Goal: Task Accomplishment & Management: Use online tool/utility

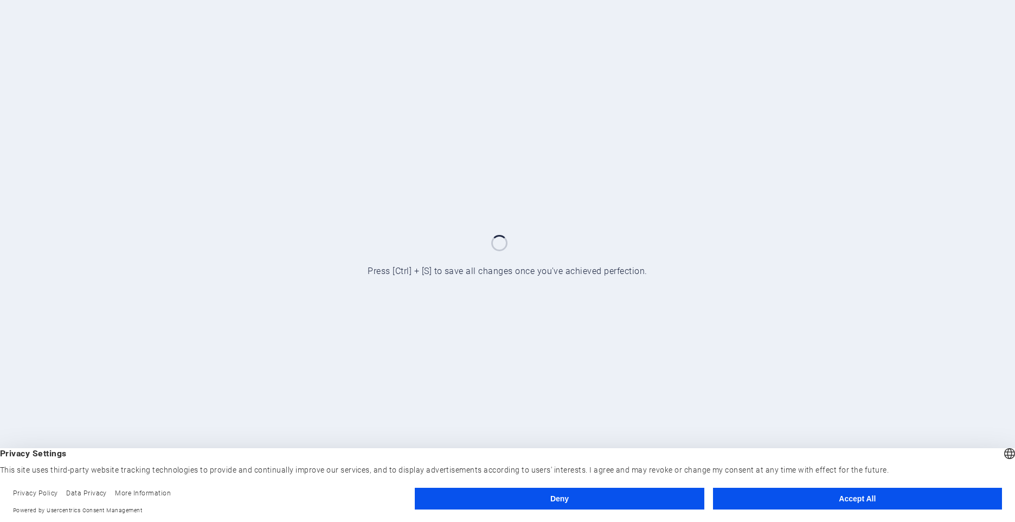
click at [883, 507] on button "Accept All" at bounding box center [857, 499] width 289 height 22
click at [883, 507] on div at bounding box center [507, 261] width 1015 height 522
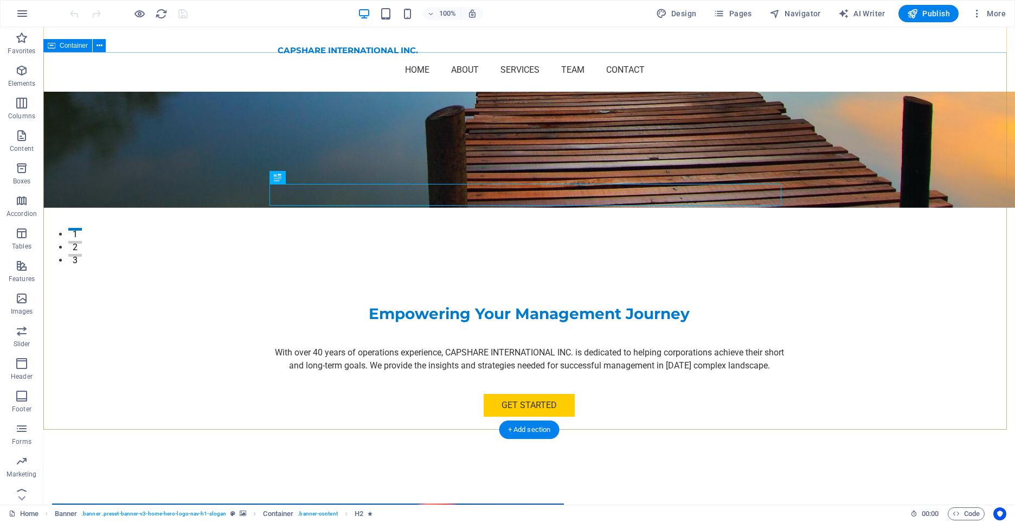
scroll to position [325, 0]
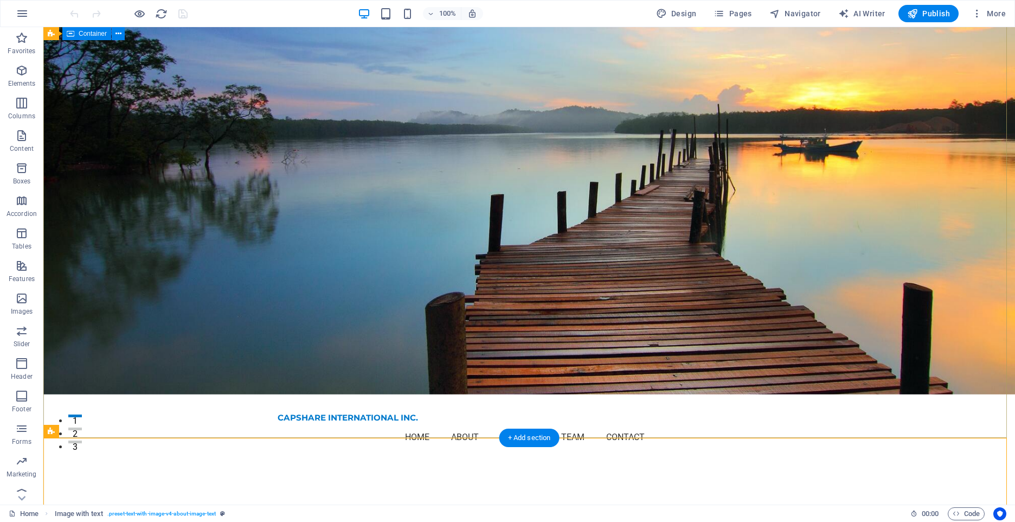
scroll to position [0, 0]
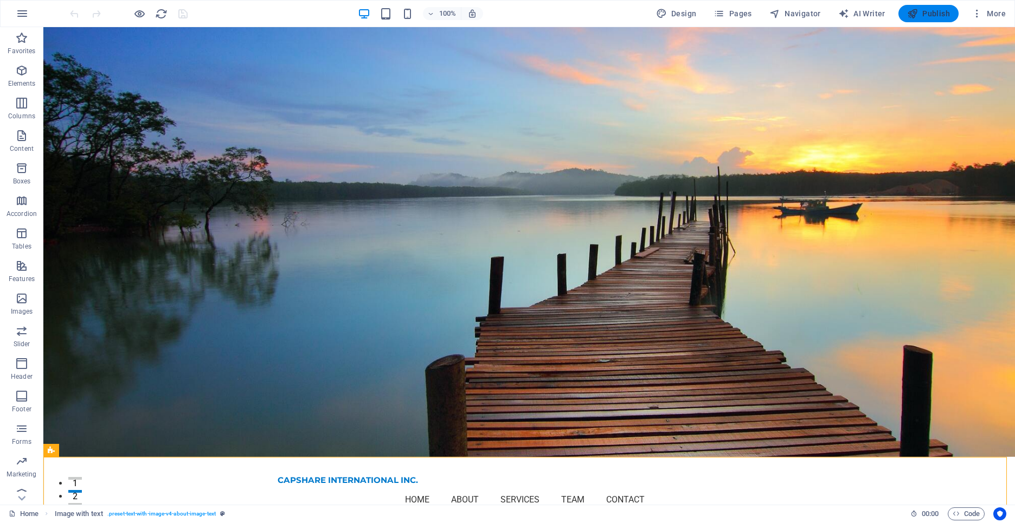
click at [935, 9] on span "Publish" at bounding box center [928, 13] width 43 height 11
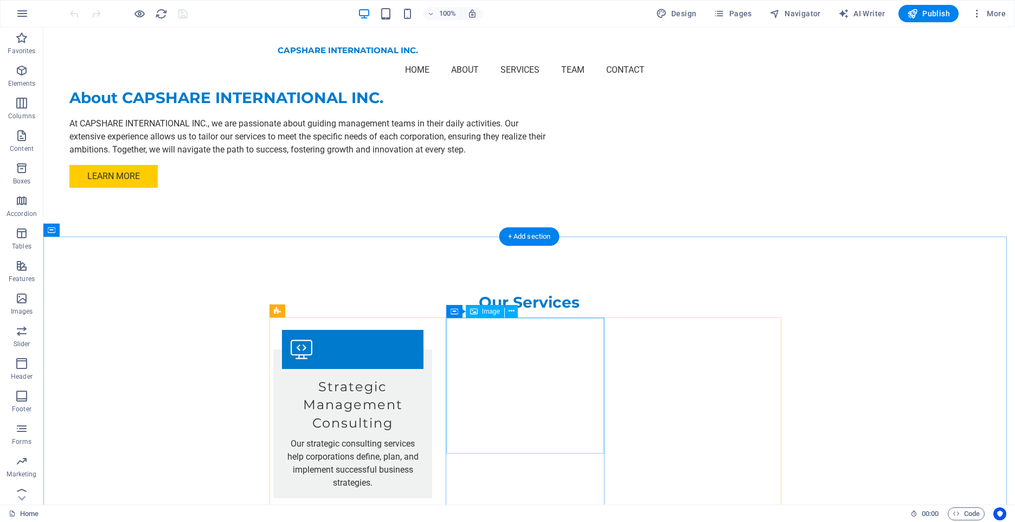
scroll to position [1085, 0]
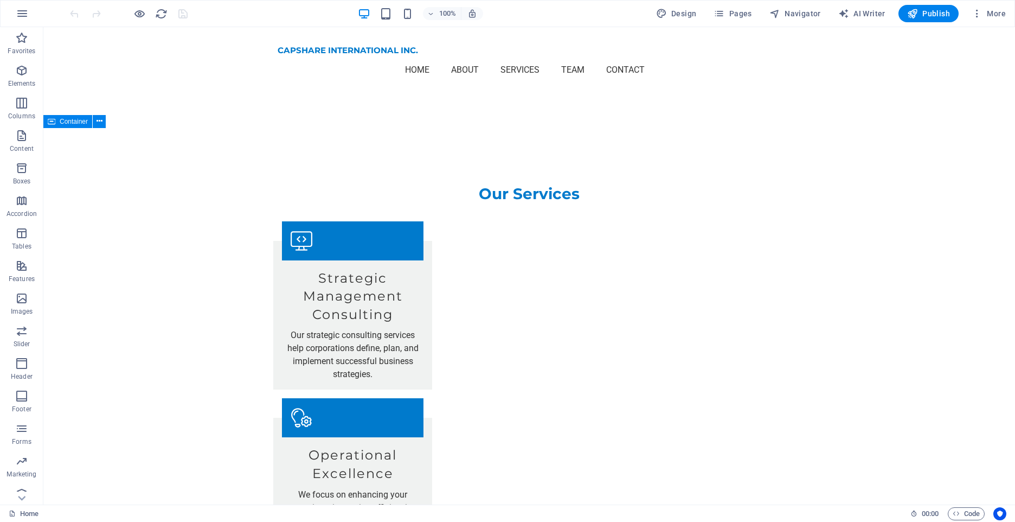
drag, startPoint x: 579, startPoint y: 151, endPoint x: 878, endPoint y: 222, distance: 307.2
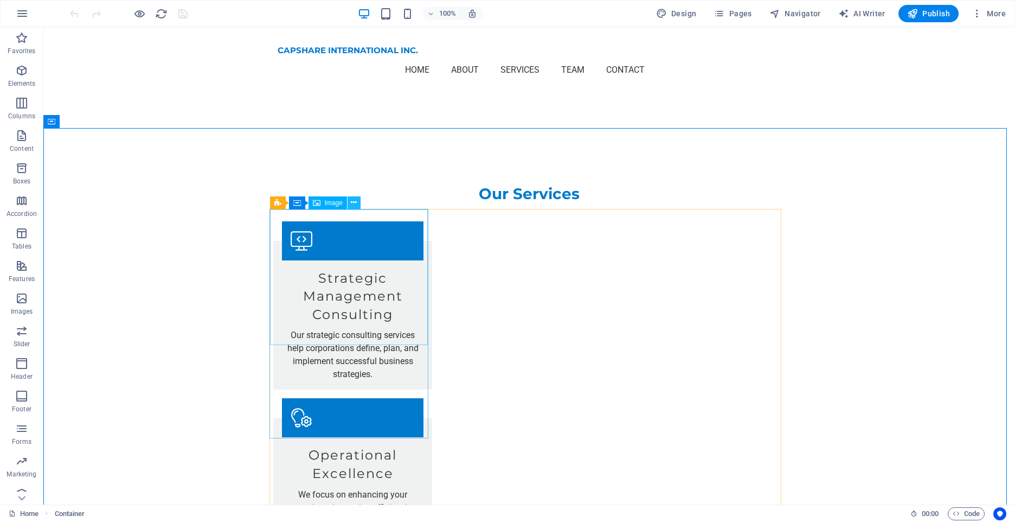
click at [356, 201] on icon at bounding box center [354, 202] width 6 height 11
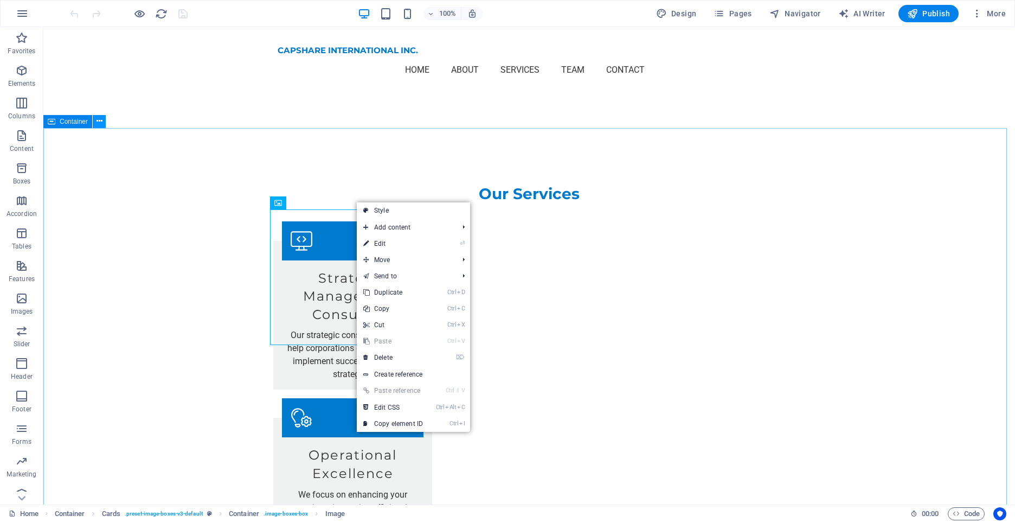
click at [99, 123] on icon at bounding box center [100, 121] width 6 height 11
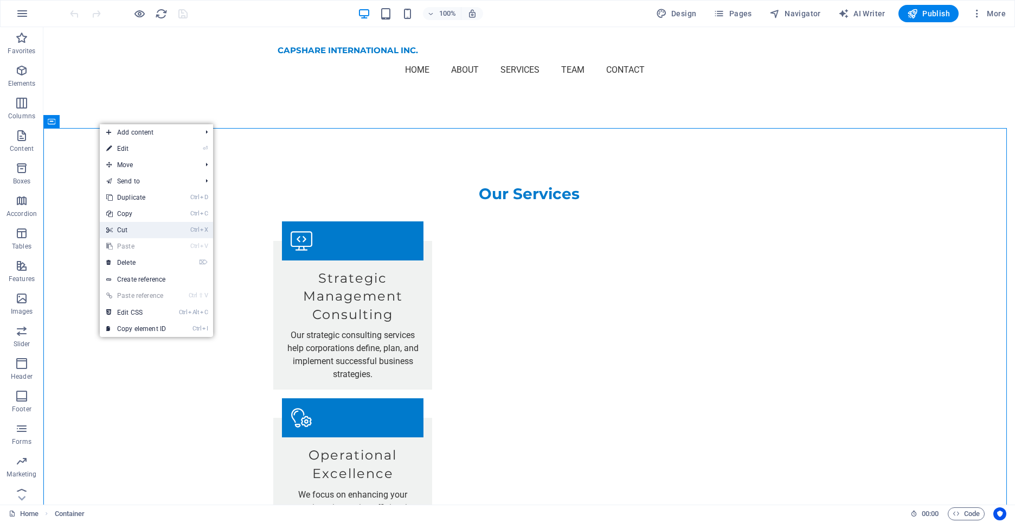
click at [131, 230] on link "Ctrl X Cut" at bounding box center [136, 230] width 73 height 16
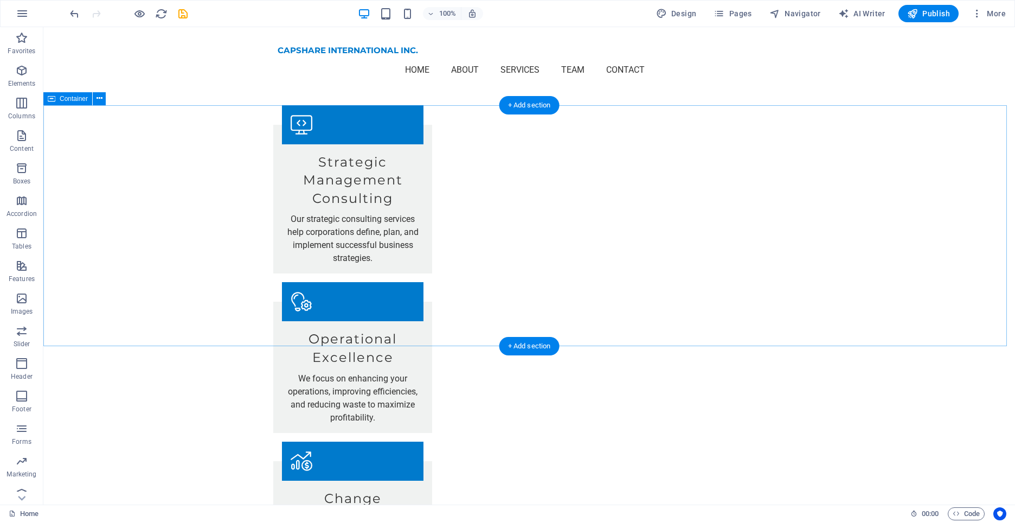
scroll to position [1302, 0]
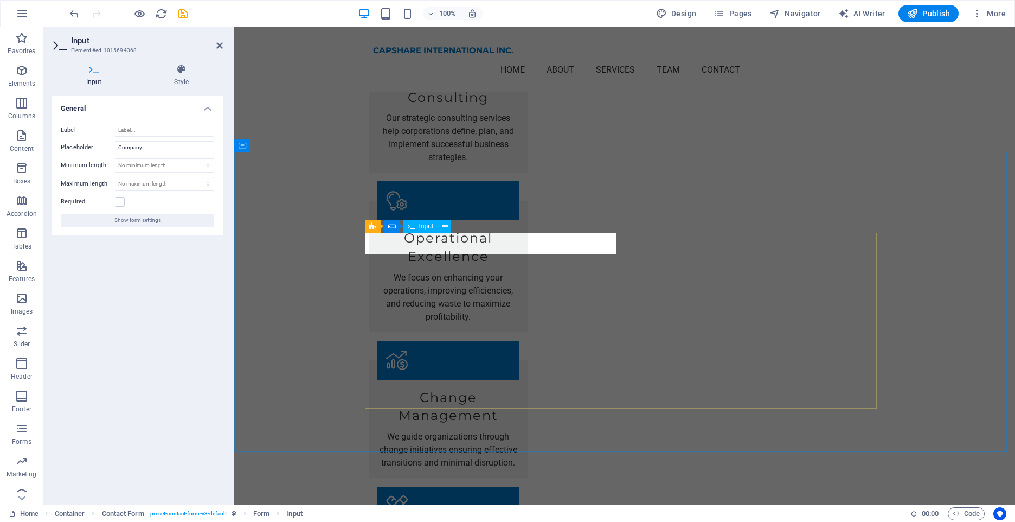
type input "Capshare International Inc"
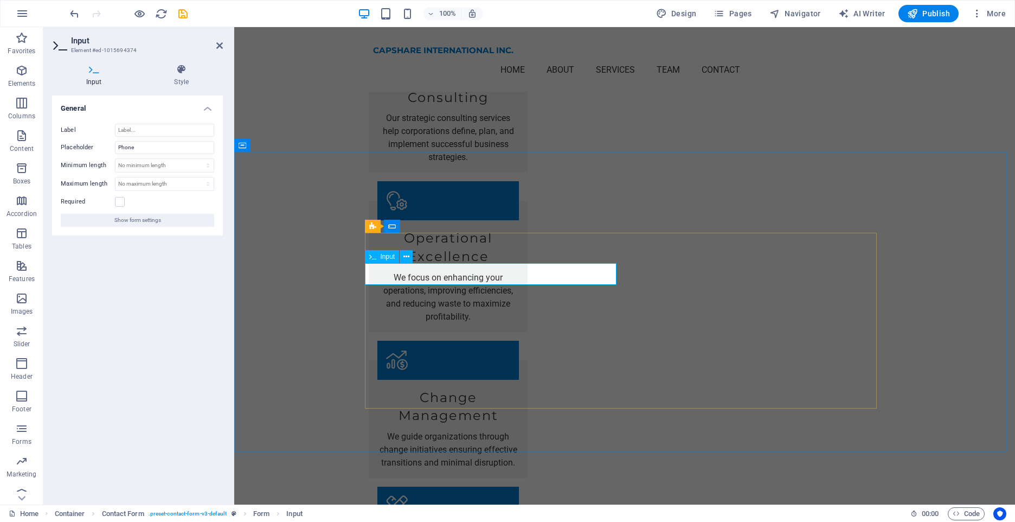
type input "v"
click at [649, 250] on div "Email" at bounding box center [643, 256] width 36 height 13
type input "1 514 927 6402"
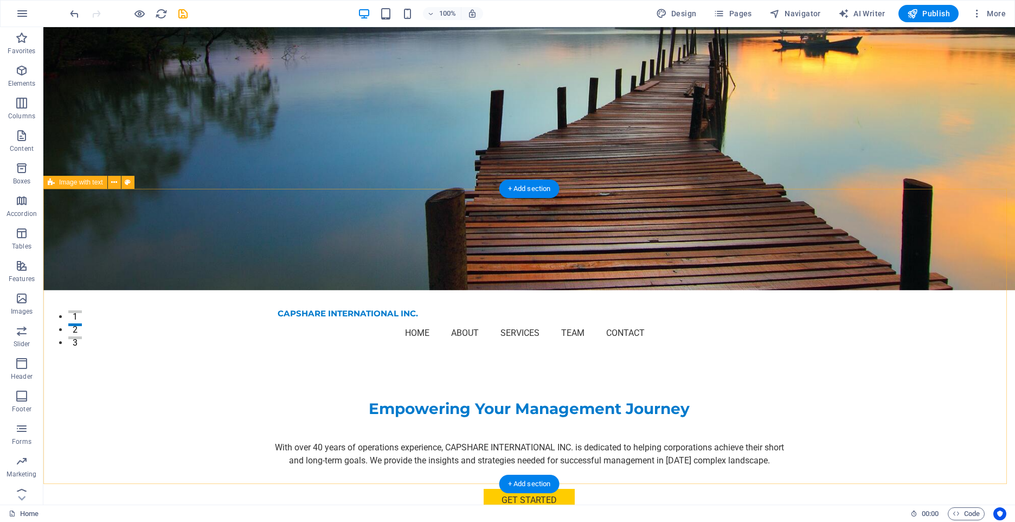
scroll to position [0, 0]
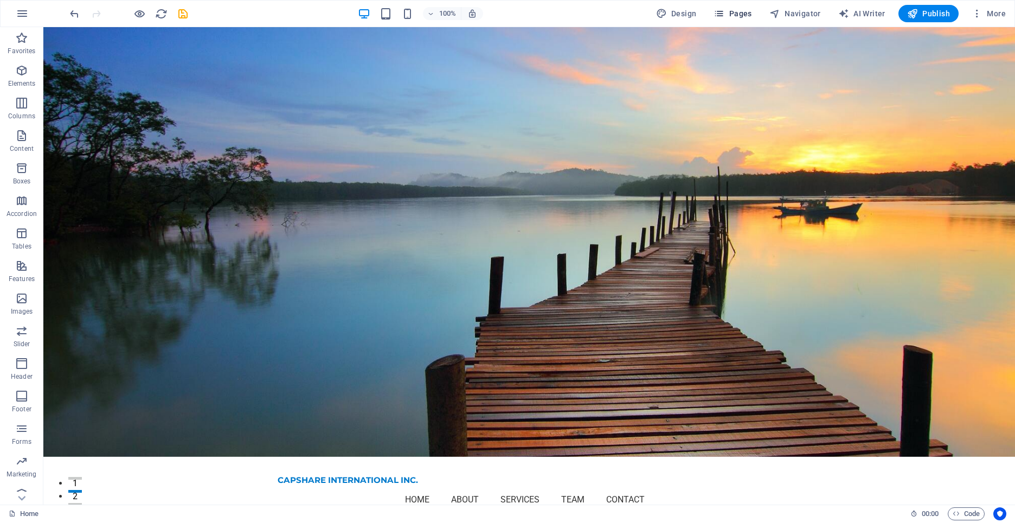
type input "info@capshare.ca"
click at [747, 12] on span "Pages" at bounding box center [733, 13] width 38 height 11
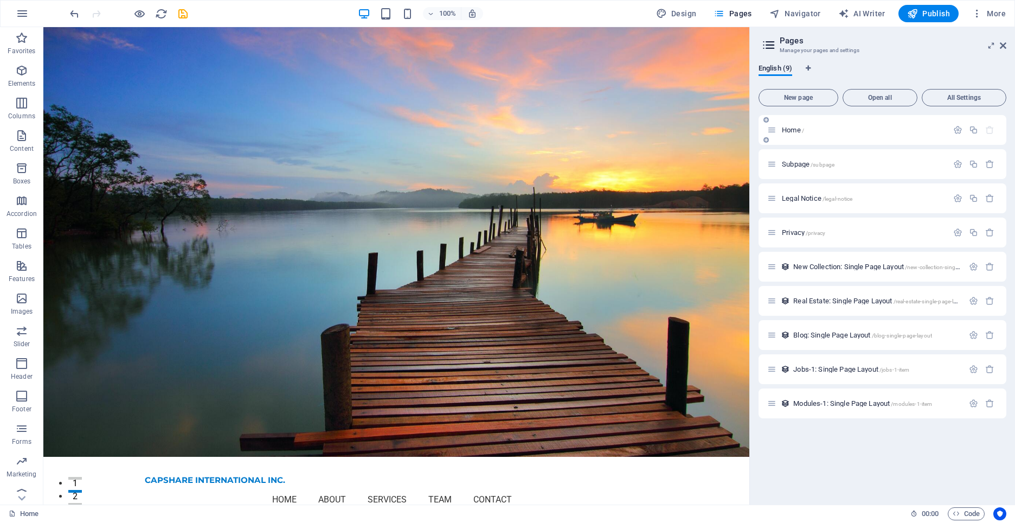
click at [848, 136] on div "Home /" at bounding box center [858, 130] width 181 height 12
click at [109, 457] on div "CAPSHARE INTERNATIONAL INC. Home About Services Team Contact Menu" at bounding box center [396, 489] width 706 height 65
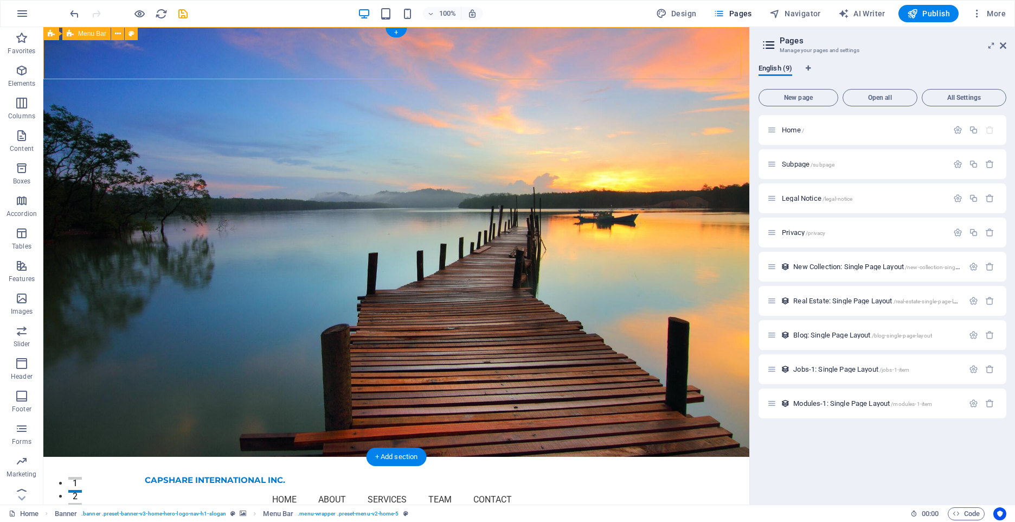
click at [109, 457] on div "CAPSHARE INTERNATIONAL INC. Home About Services Team Contact Menu" at bounding box center [396, 489] width 706 height 65
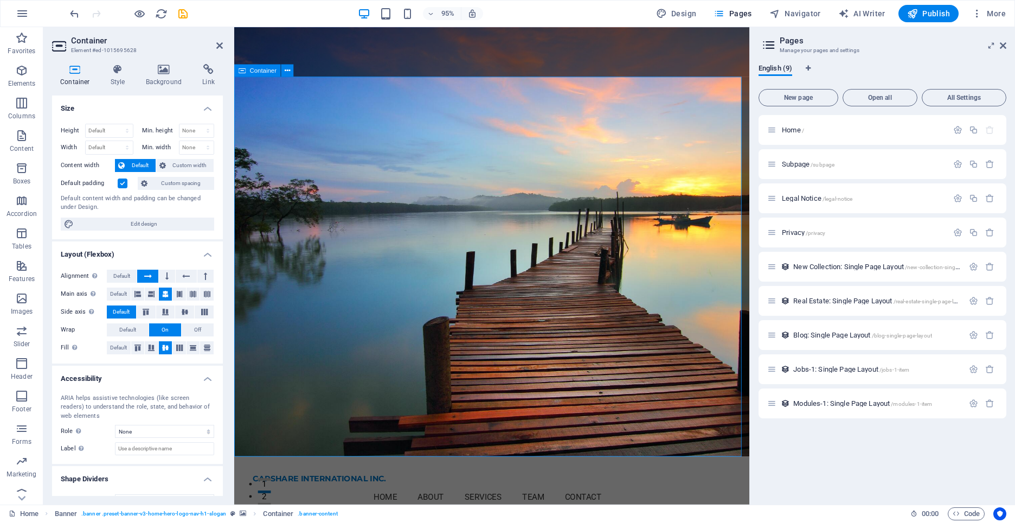
click at [365, 479] on div "CAPSHARE INTERNATIONAL INC. Home About Services Team Contact Menu" at bounding box center [505, 511] width 542 height 65
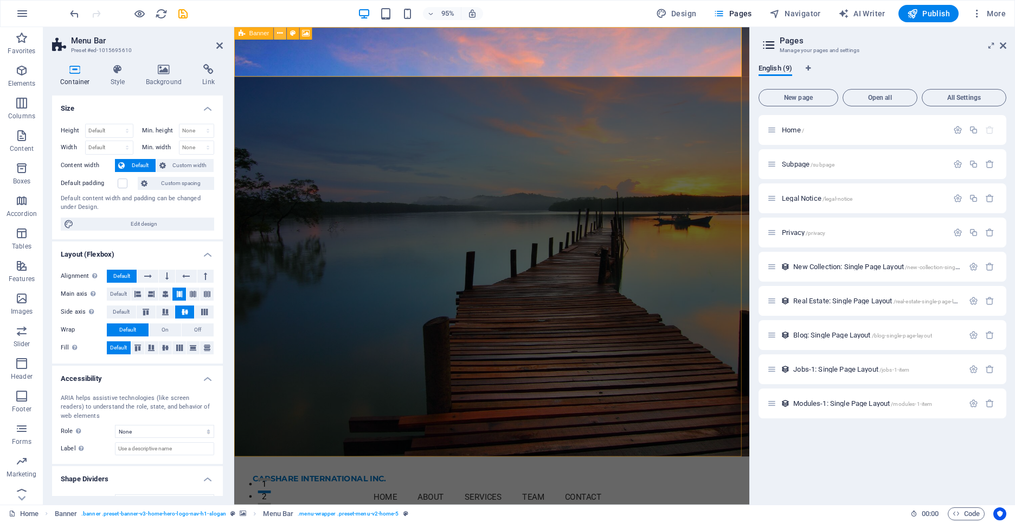
click at [281, 33] on icon at bounding box center [279, 33] width 5 height 11
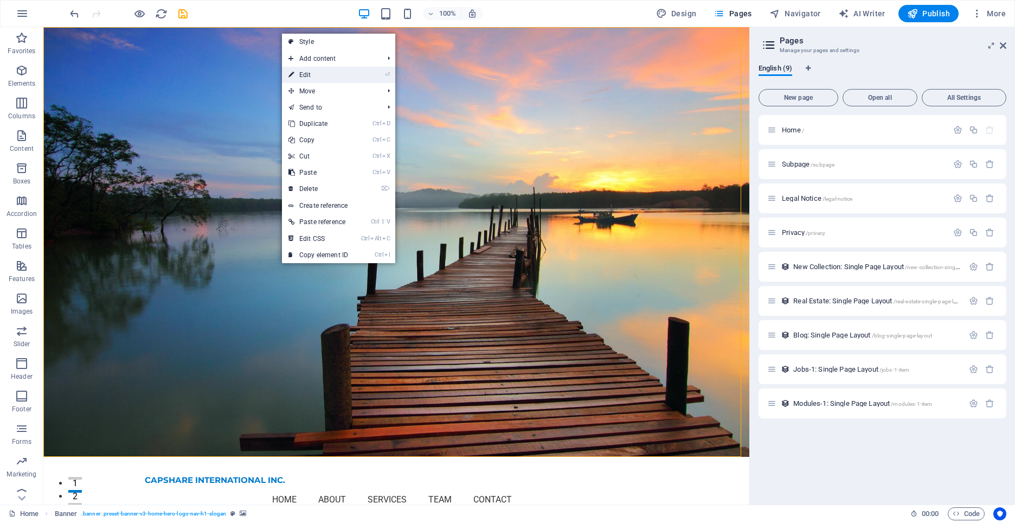
click at [305, 76] on link "⏎ Edit" at bounding box center [318, 75] width 73 height 16
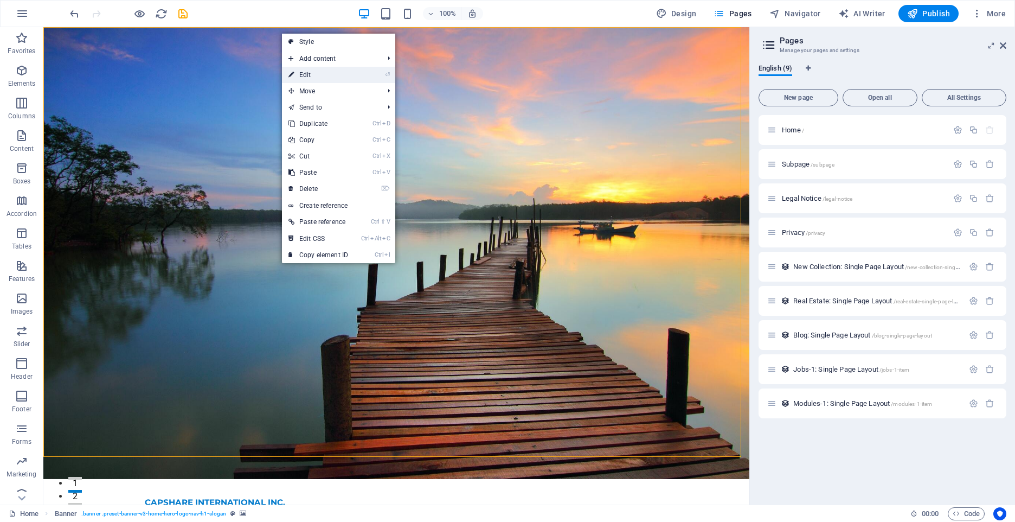
select select "vh"
select select "header"
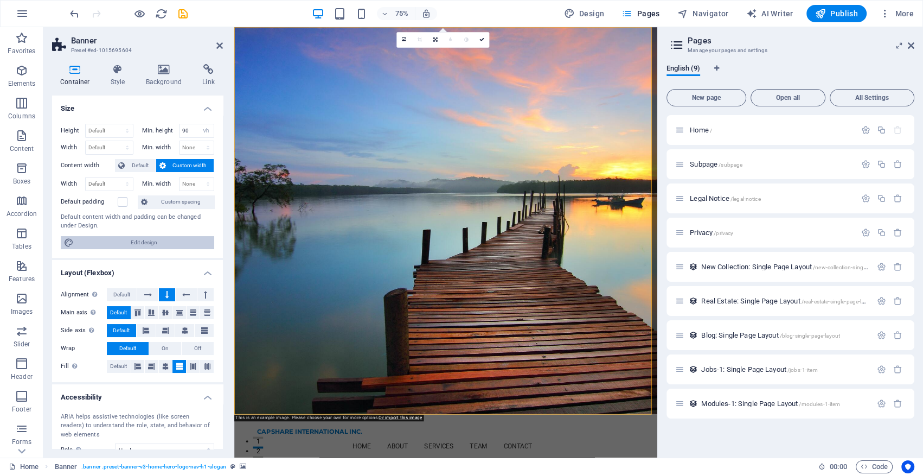
click at [160, 243] on span "Edit design" at bounding box center [144, 242] width 134 height 13
select select "px"
select select "200"
select select "px"
select select "rem"
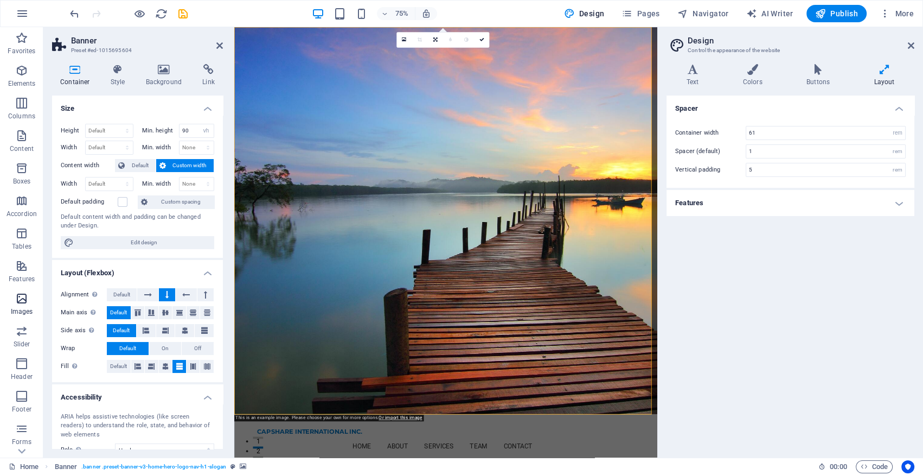
click at [20, 297] on icon "button" at bounding box center [21, 298] width 13 height 13
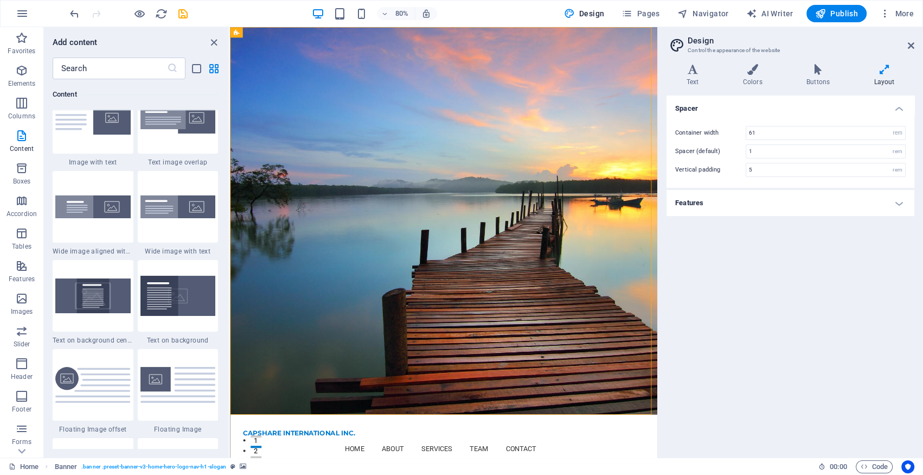
scroll to position [2170, 0]
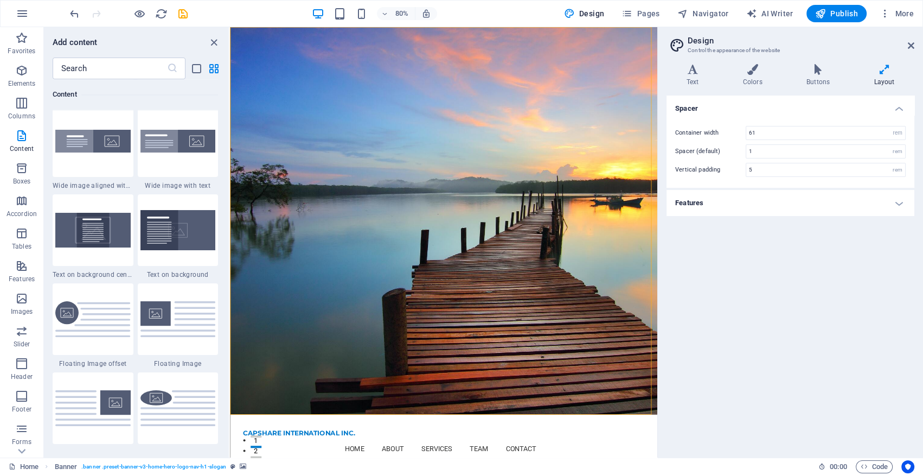
click at [845, 309] on div "Spacer Container width 61 rem px Spacer (default) 1 rem Vertical padding 5 rem …" at bounding box center [791, 271] width 248 height 353
click at [736, 290] on div "Spacer Container width 61 rem px Spacer (default) 1 rem Vertical padding 5 rem …" at bounding box center [791, 271] width 248 height 353
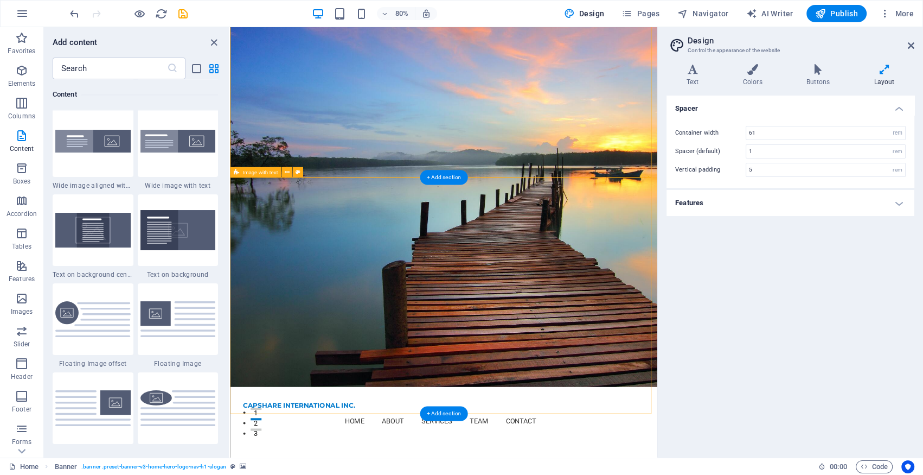
scroll to position [0, 0]
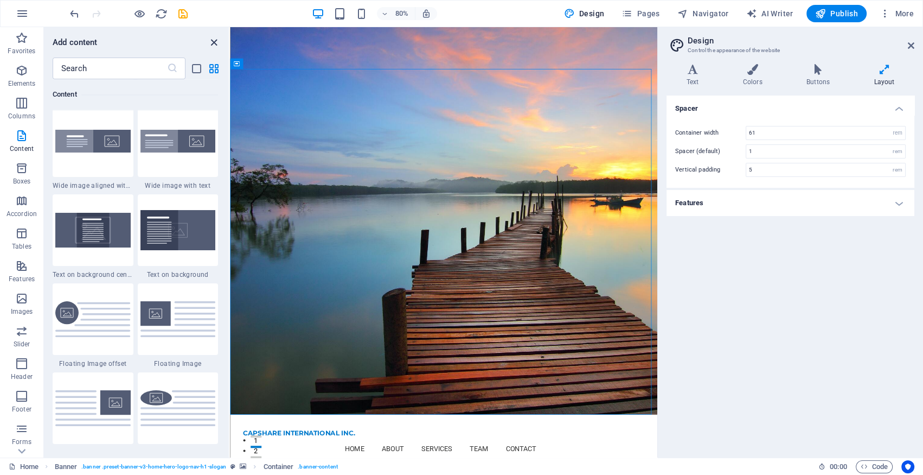
click at [212, 42] on icon "close panel" at bounding box center [214, 42] width 12 height 12
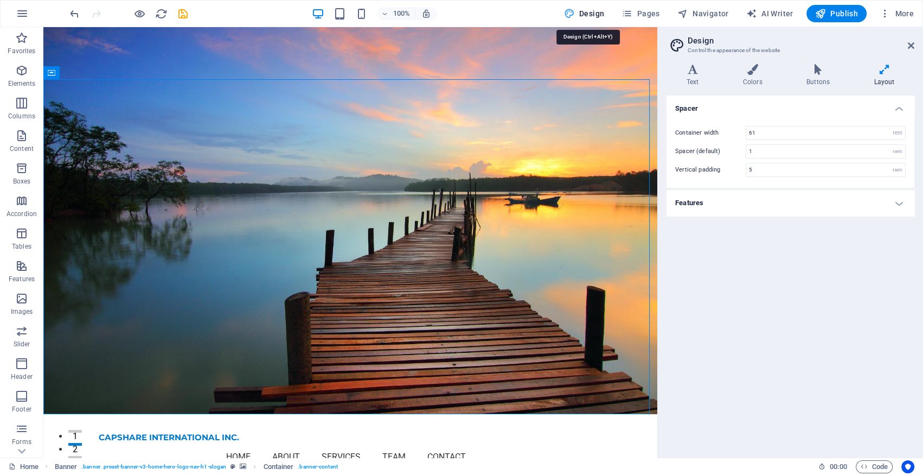
click at [587, 14] on span "Design" at bounding box center [584, 13] width 41 height 11
click at [847, 11] on span "Publish" at bounding box center [836, 13] width 43 height 11
checkbox input "false"
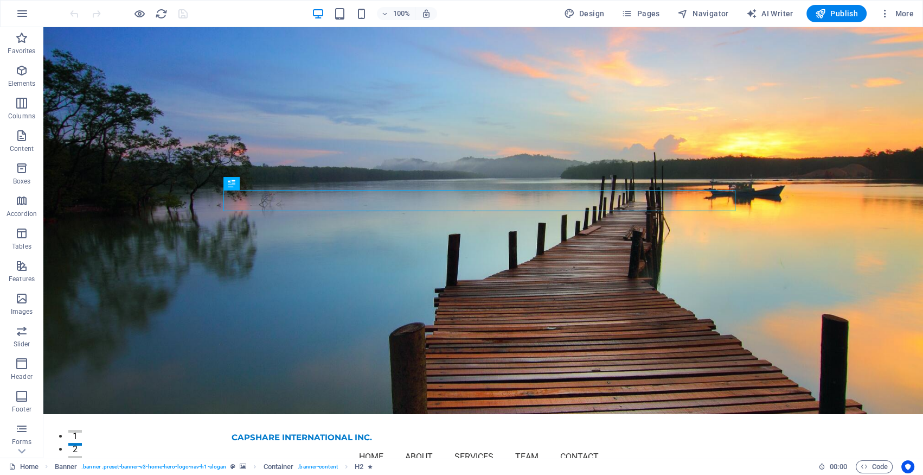
drag, startPoint x: 877, startPoint y: 39, endPoint x: 743, endPoint y: 78, distance: 139.4
click at [743, 414] on div "CAPSHARE INTERNATIONAL INC. Home About Services Team Contact Menu" at bounding box center [483, 446] width 880 height 65
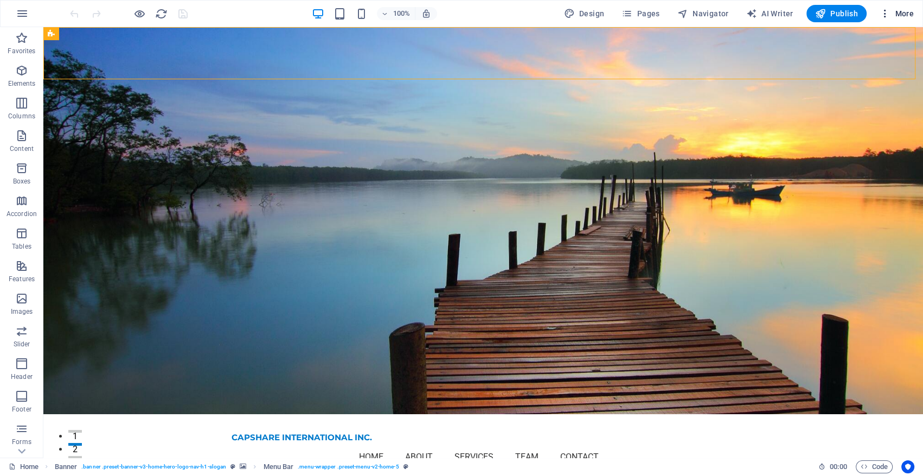
click at [885, 12] on icon "button" at bounding box center [885, 13] width 11 height 11
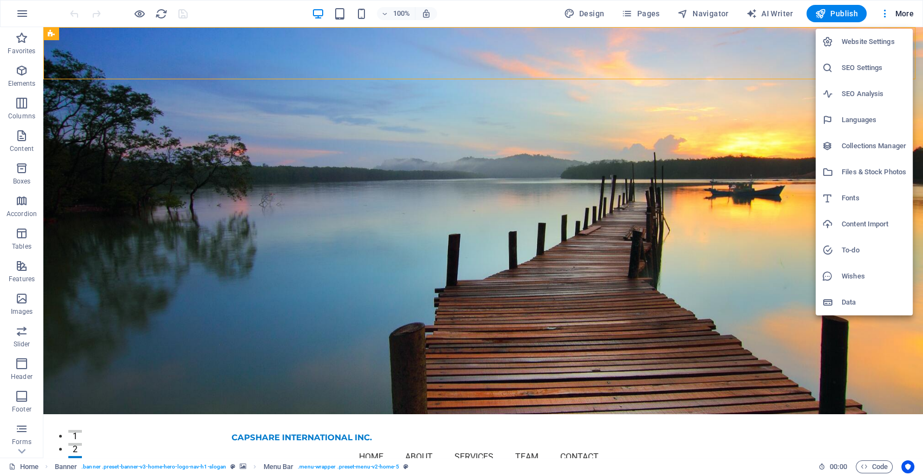
click at [899, 14] on div at bounding box center [461, 237] width 923 height 475
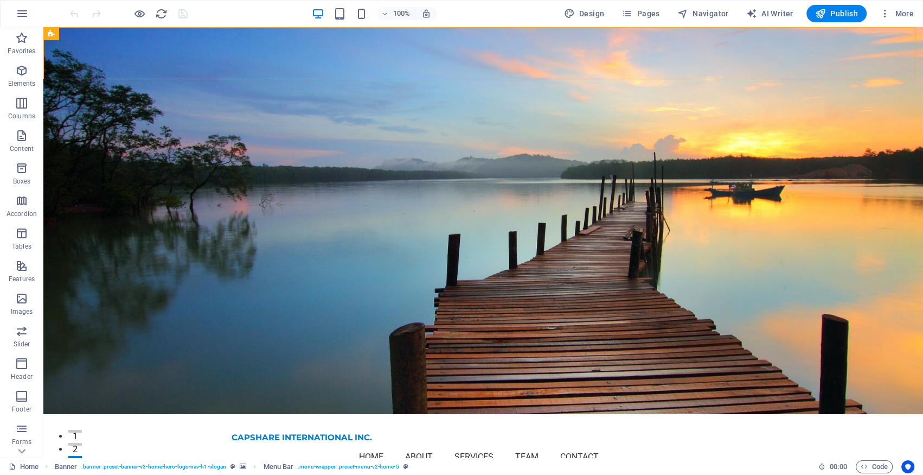
click at [899, 14] on span "More" at bounding box center [897, 13] width 34 height 11
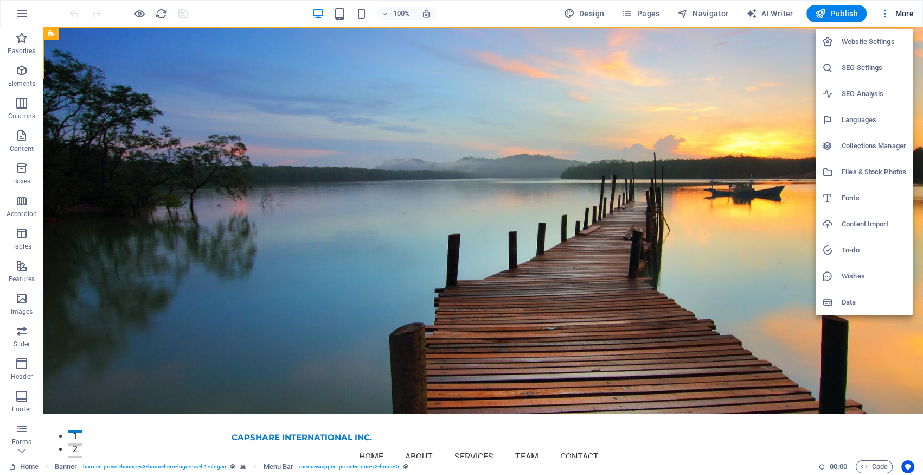
click at [774, 48] on div at bounding box center [461, 237] width 923 height 475
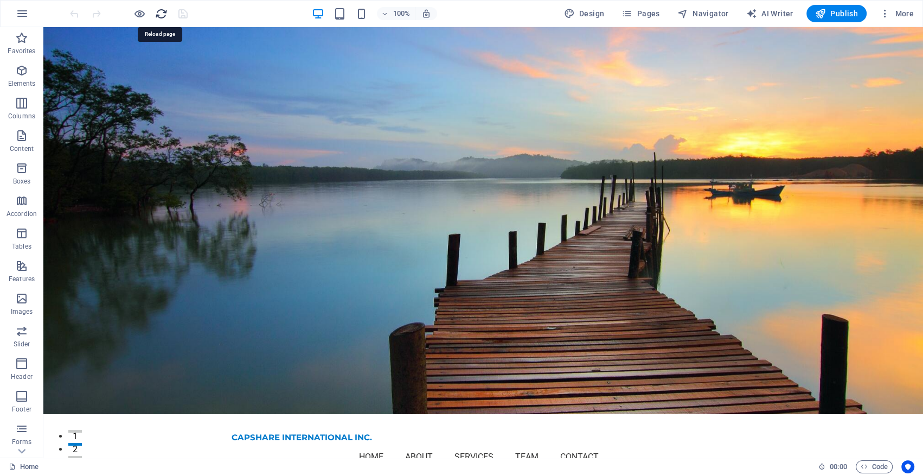
click at [158, 12] on icon "reload" at bounding box center [161, 14] width 12 height 12
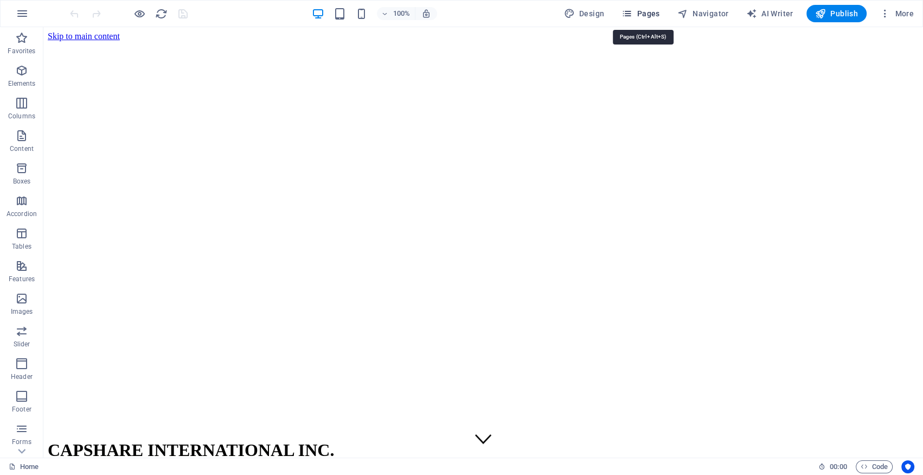
click at [644, 11] on span "Pages" at bounding box center [641, 13] width 38 height 11
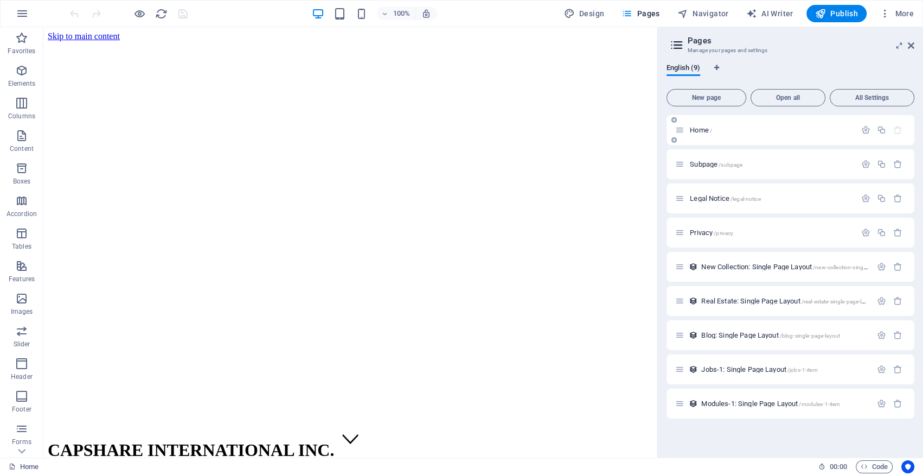
click at [792, 128] on p "Home /" at bounding box center [771, 129] width 163 height 7
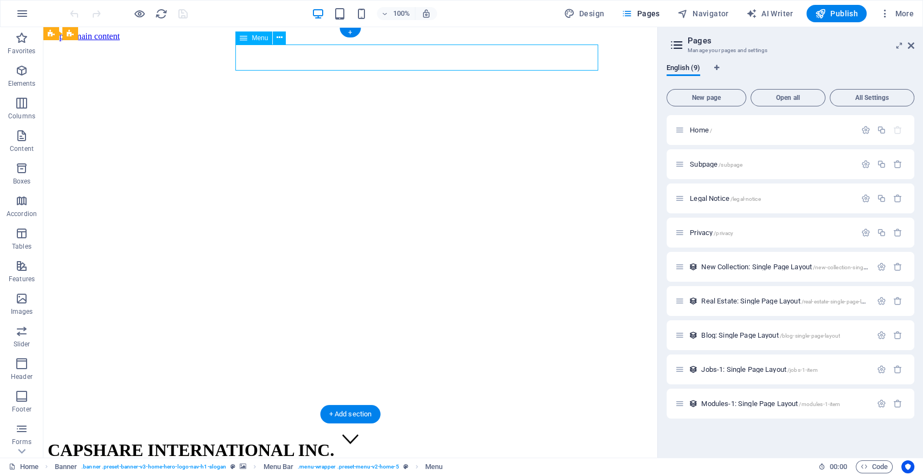
select select
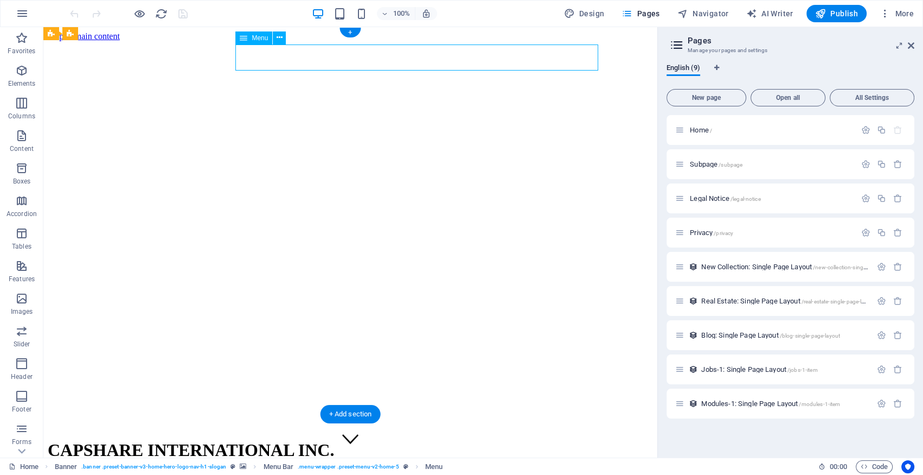
select select
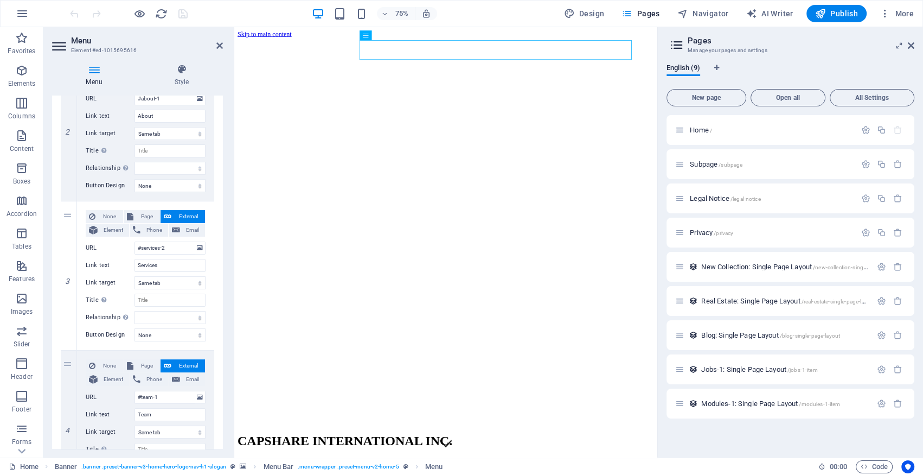
scroll to position [493, 0]
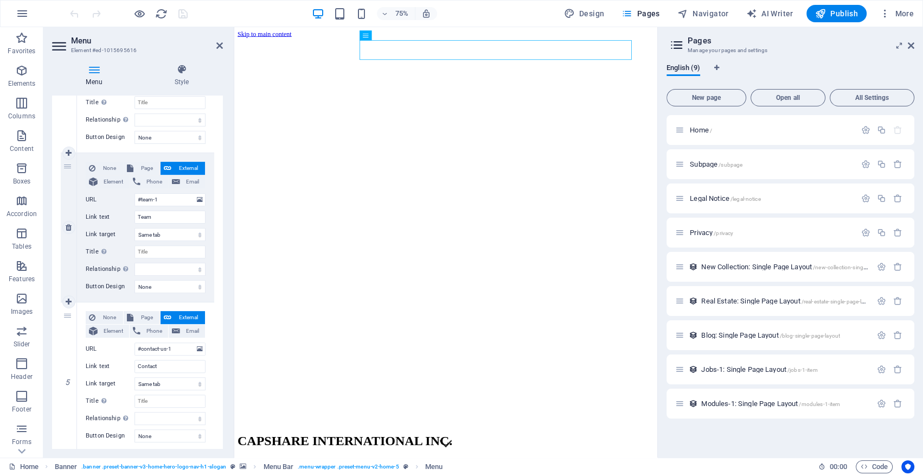
click at [67, 167] on div "4" at bounding box center [69, 227] width 16 height 149
click at [151, 165] on span "Page" at bounding box center [147, 168] width 20 height 13
select select
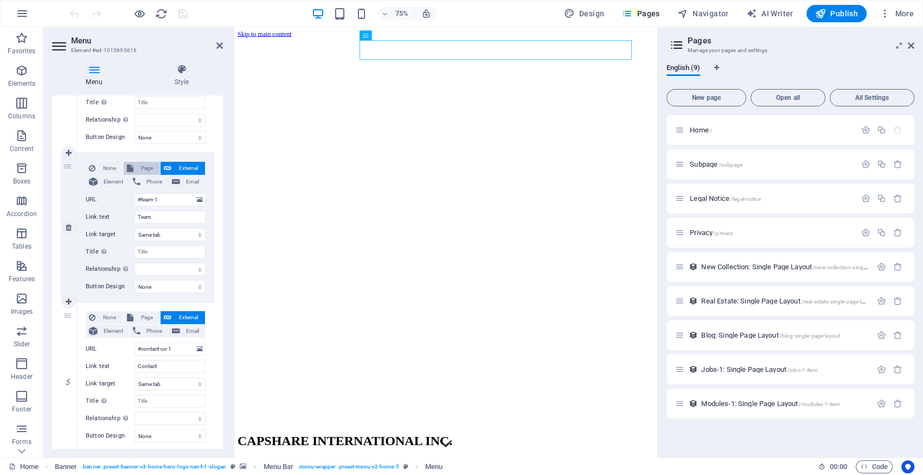
select select
click at [151, 165] on span "Page" at bounding box center [147, 168] width 20 height 13
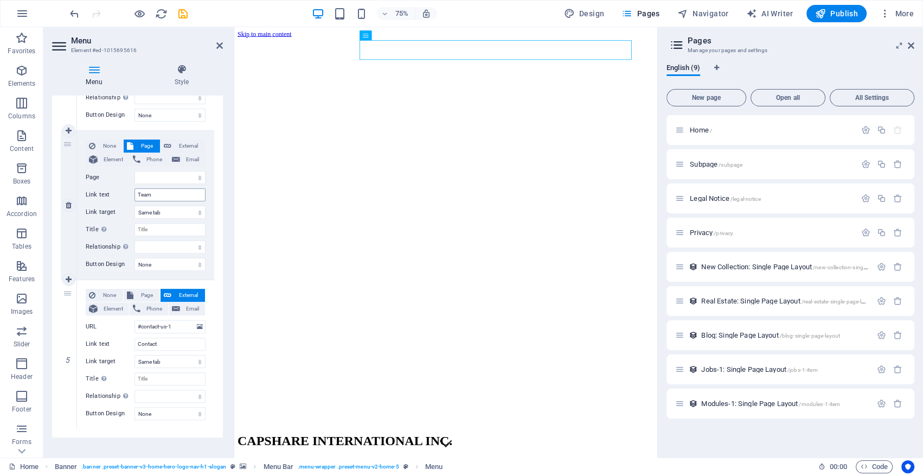
scroll to position [526, 0]
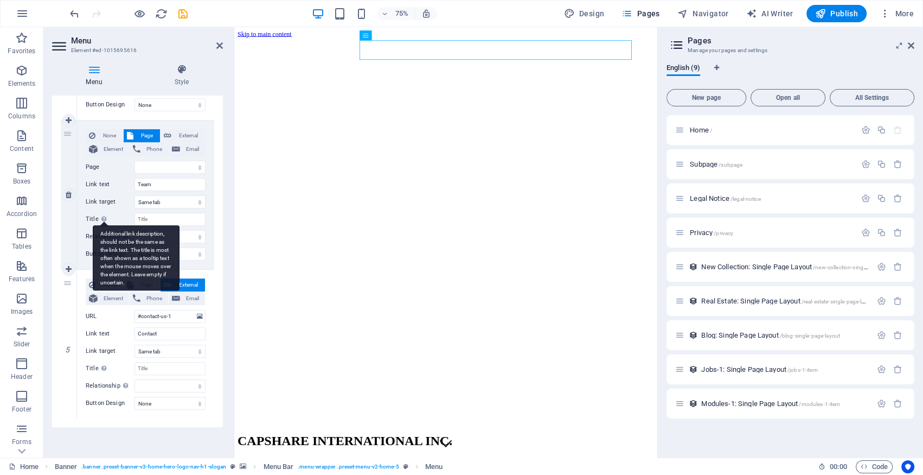
drag, startPoint x: 146, startPoint y: 135, endPoint x: 105, endPoint y: 214, distance: 88.8
click at [105, 214] on div "Additional link description, should not be the same as the link text. The title…" at bounding box center [104, 218] width 11 height 13
click at [135, 214] on input "Title Additional link description, should not be the same as the link text. The…" at bounding box center [170, 219] width 71 height 13
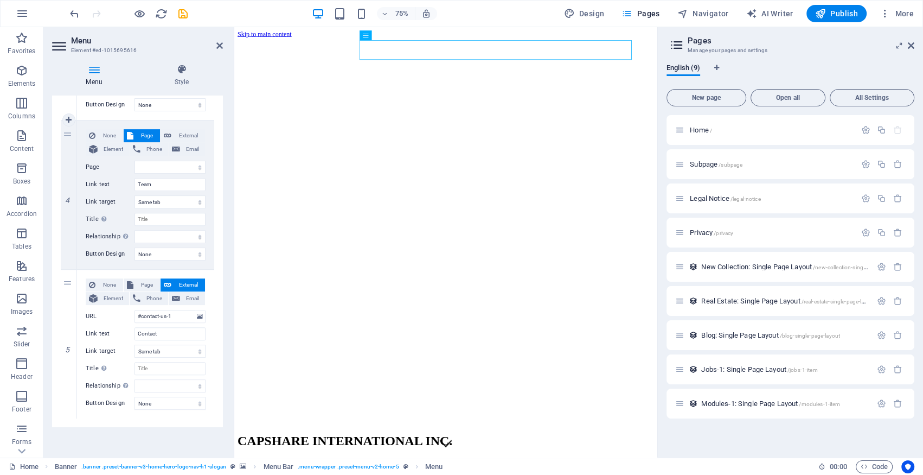
click at [98, 108] on label "Button Design" at bounding box center [110, 104] width 49 height 13
click at [135, 108] on select "None Default Primary Secondary" at bounding box center [170, 104] width 71 height 13
click at [195, 234] on select "alternate author bookmark external help license next nofollow noreferrer noopen…" at bounding box center [170, 236] width 71 height 13
click at [116, 146] on span "Element" at bounding box center [113, 149] width 25 height 13
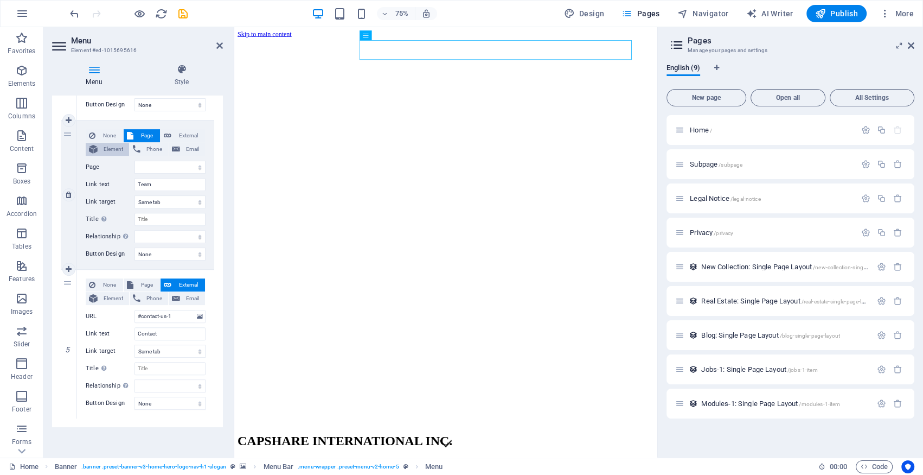
select select
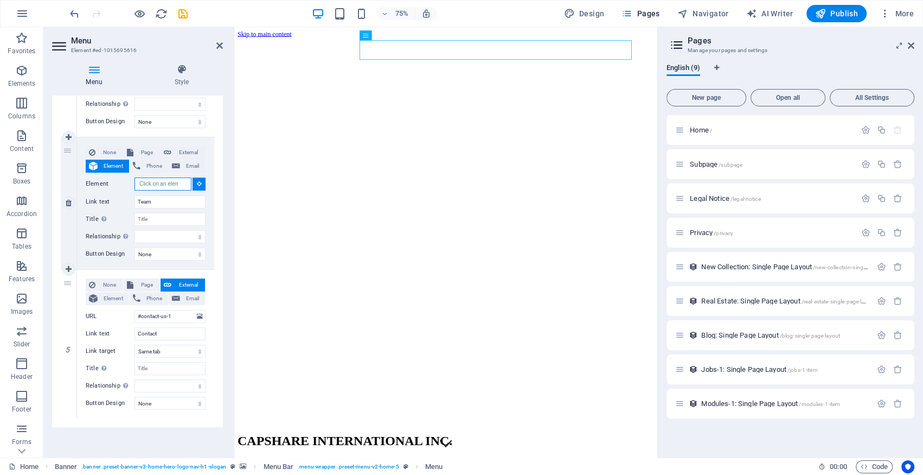
scroll to position [509, 0]
click at [140, 151] on span "Page" at bounding box center [147, 152] width 20 height 13
select select
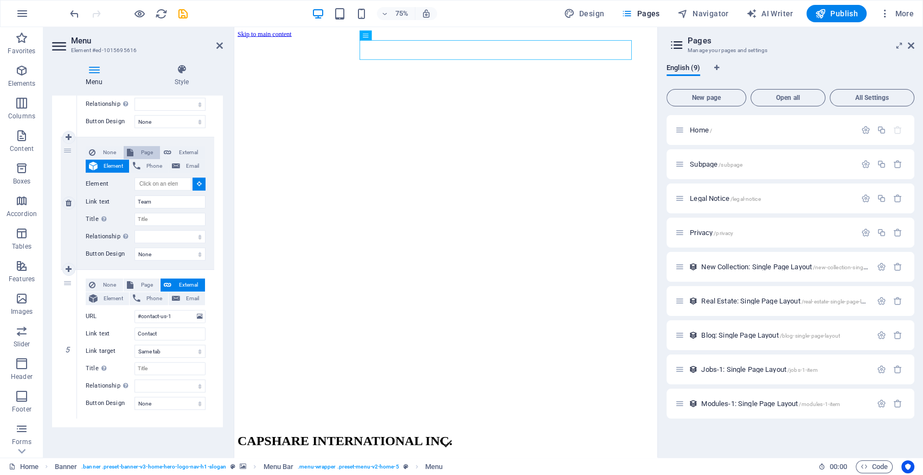
select select
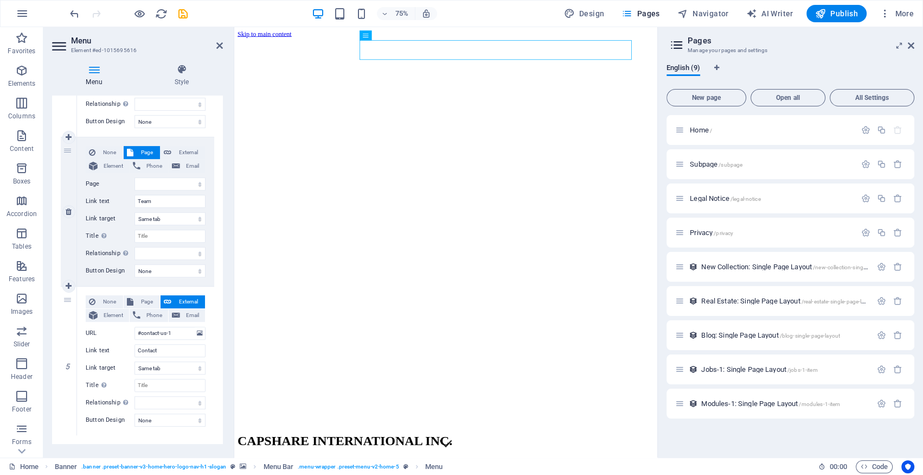
click at [140, 151] on span "Page" at bounding box center [147, 152] width 20 height 13
drag, startPoint x: 140, startPoint y: 151, endPoint x: 114, endPoint y: 239, distance: 91.8
click at [114, 239] on label "Title Additional link description, should not be the same as the link text. The…" at bounding box center [110, 235] width 49 height 13
click at [135, 239] on input "Title Additional link description, should not be the same as the link text. The…" at bounding box center [170, 235] width 71 height 13
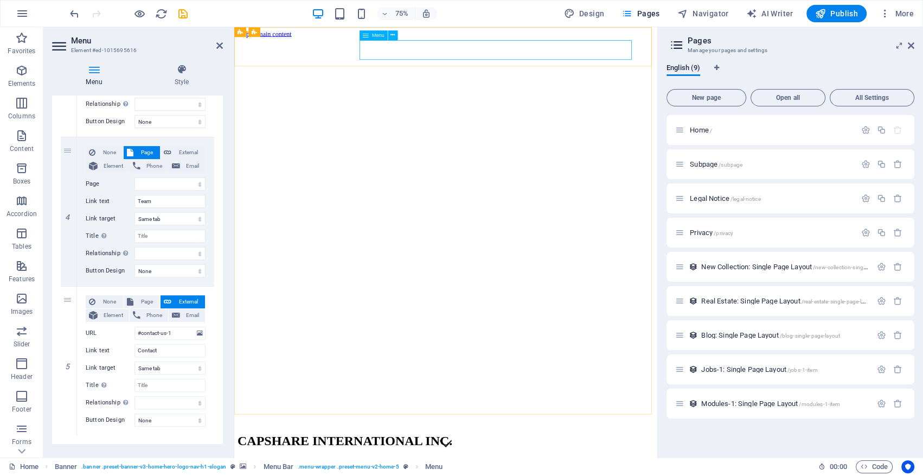
click at [98, 73] on icon at bounding box center [94, 69] width 84 height 11
click at [91, 69] on icon at bounding box center [94, 69] width 84 height 11
click at [92, 69] on icon at bounding box center [94, 69] width 84 height 11
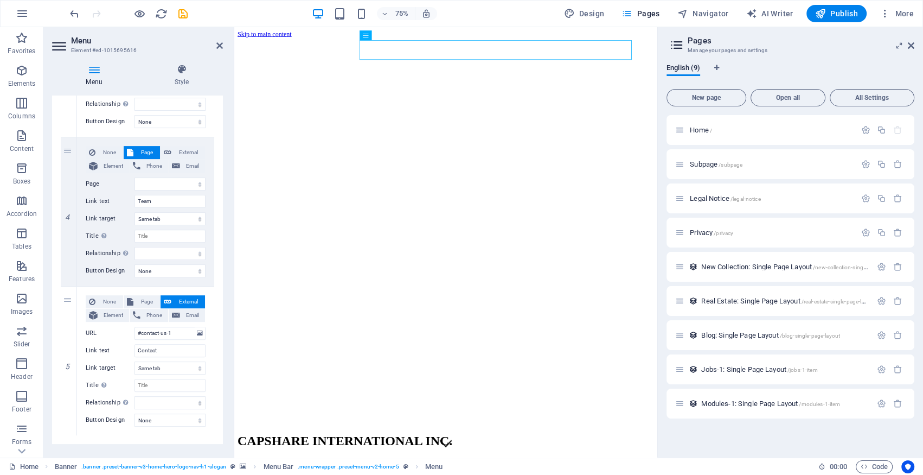
click at [92, 69] on icon at bounding box center [94, 69] width 84 height 11
click at [60, 44] on icon at bounding box center [60, 45] width 16 height 17
click at [220, 47] on icon at bounding box center [219, 45] width 7 height 9
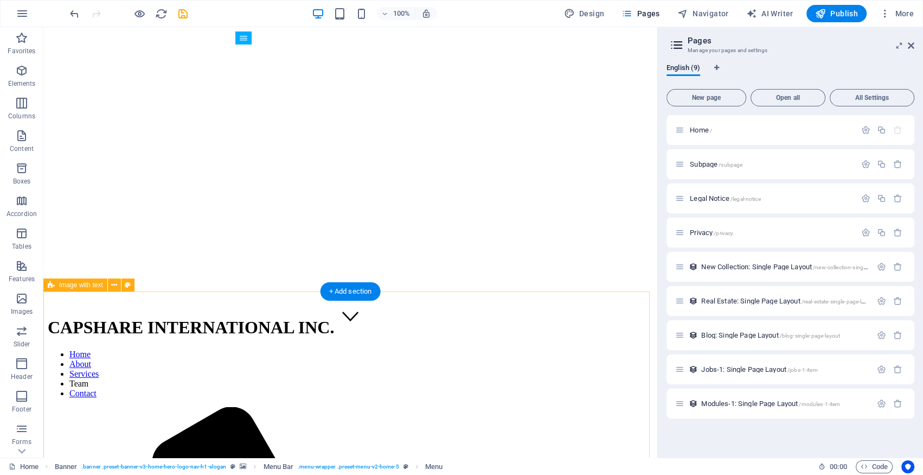
scroll to position [0, 0]
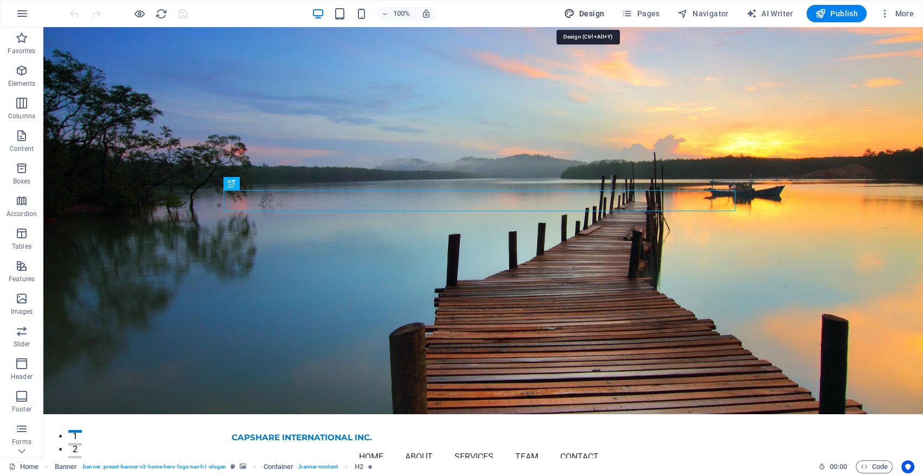
click at [597, 15] on span "Design" at bounding box center [584, 13] width 41 height 11
select select "px"
select select "200"
select select "px"
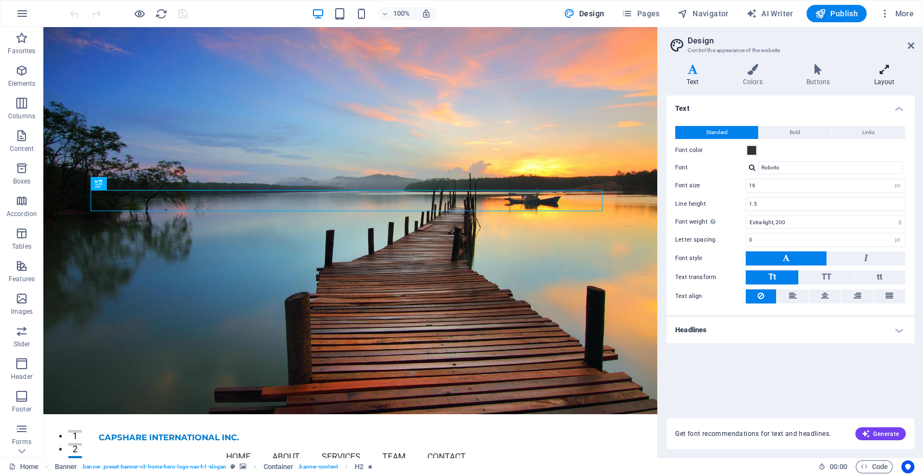
click at [890, 83] on h4 "Layout" at bounding box center [884, 75] width 60 height 23
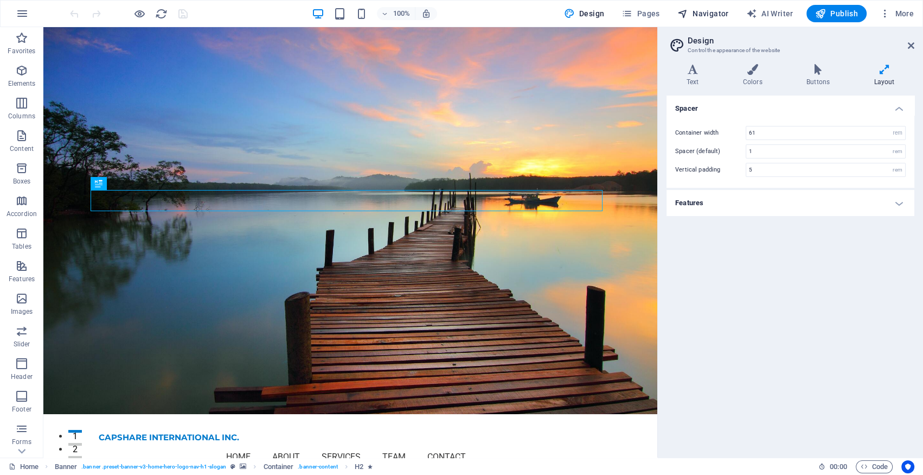
click at [694, 15] on span "Navigator" at bounding box center [703, 13] width 52 height 11
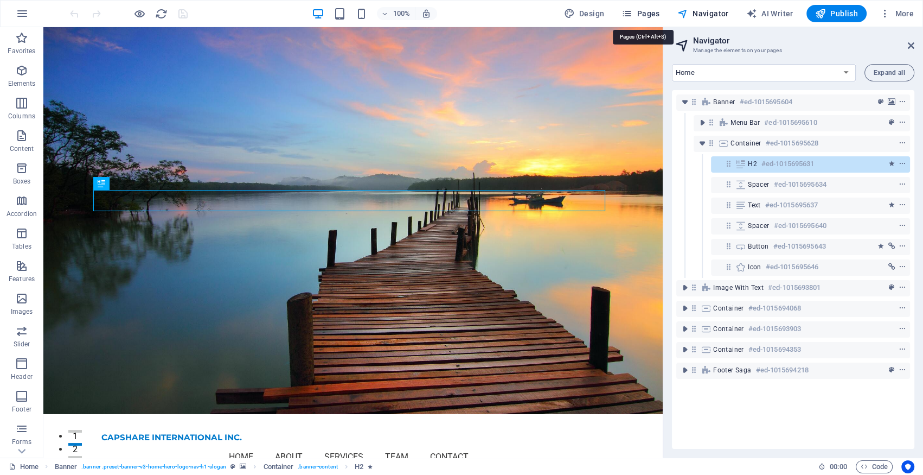
click at [657, 17] on span "Pages" at bounding box center [641, 13] width 38 height 11
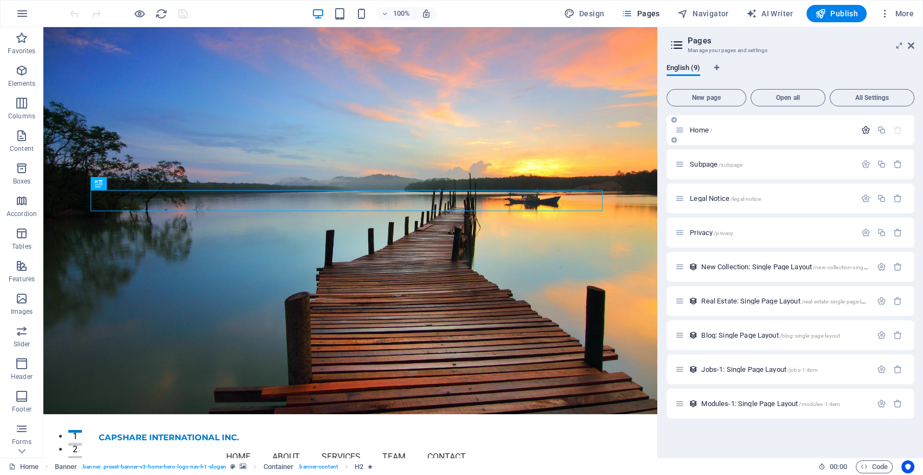
click at [871, 130] on button "button" at bounding box center [866, 129] width 16 height 9
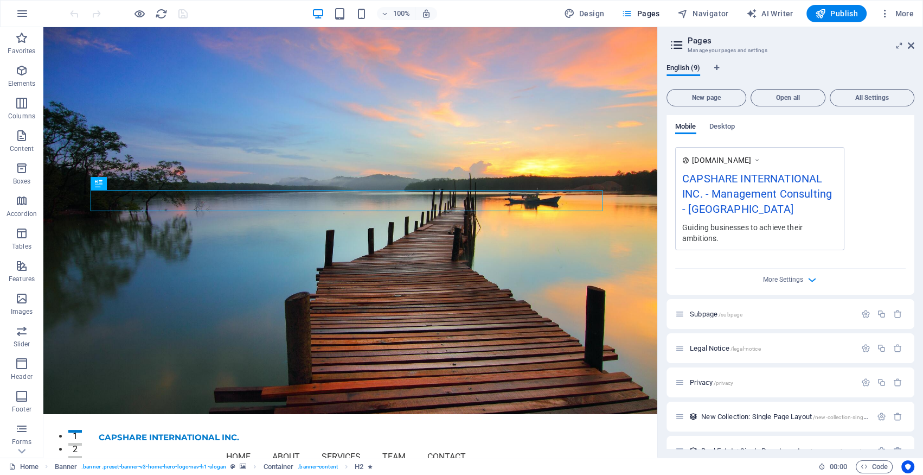
scroll to position [197, 0]
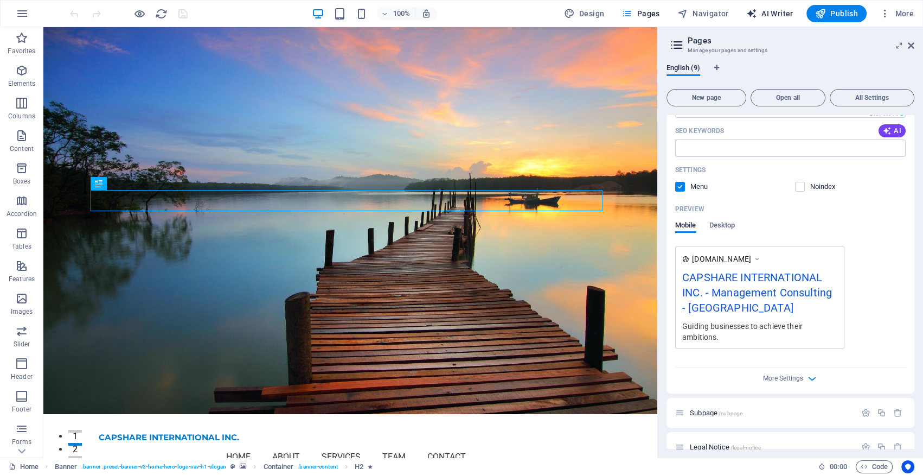
click at [770, 15] on span "AI Writer" at bounding box center [769, 13] width 47 height 11
select select "English"
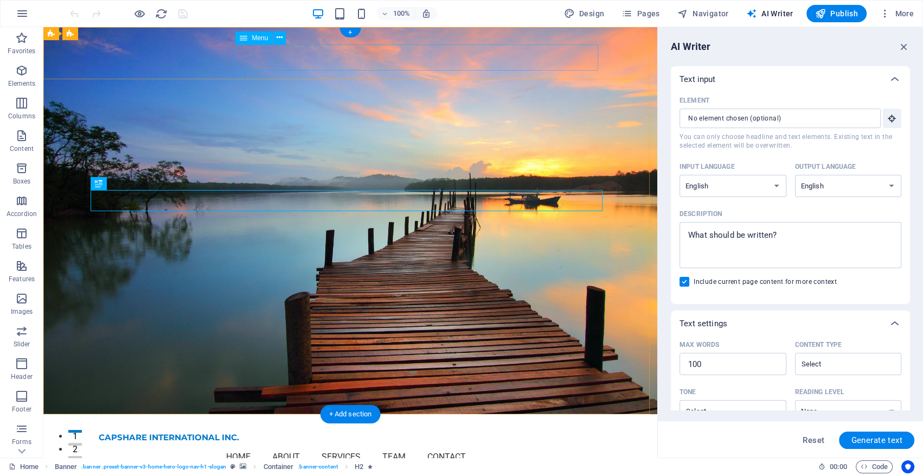
click at [469, 444] on nav "Home About Services Team Contact" at bounding box center [350, 457] width 503 height 26
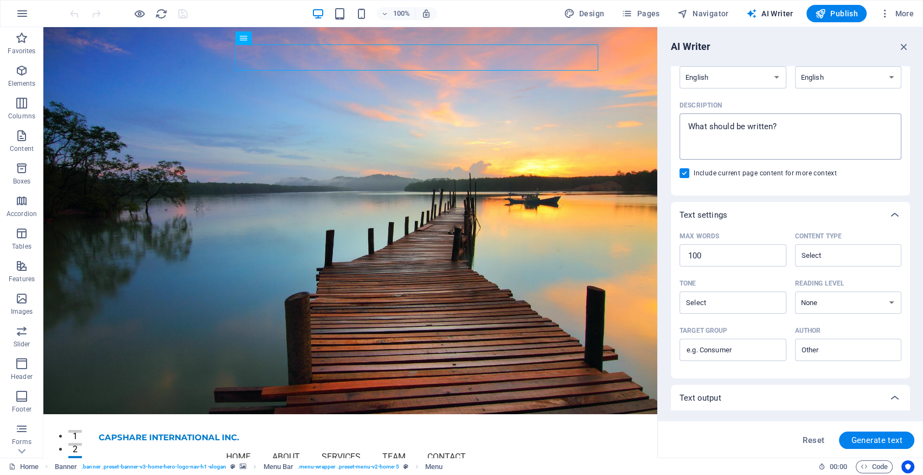
scroll to position [171, 0]
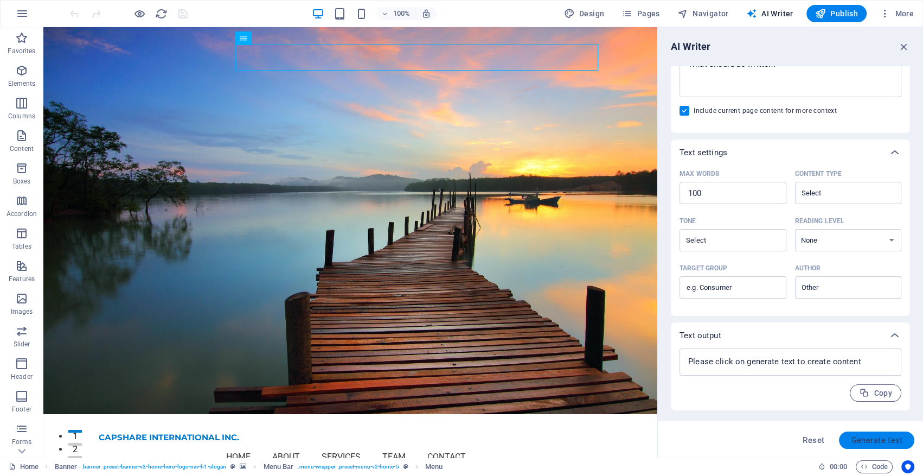
click at [872, 437] on span "Generate text" at bounding box center [877, 440] width 52 height 9
type textarea "x"
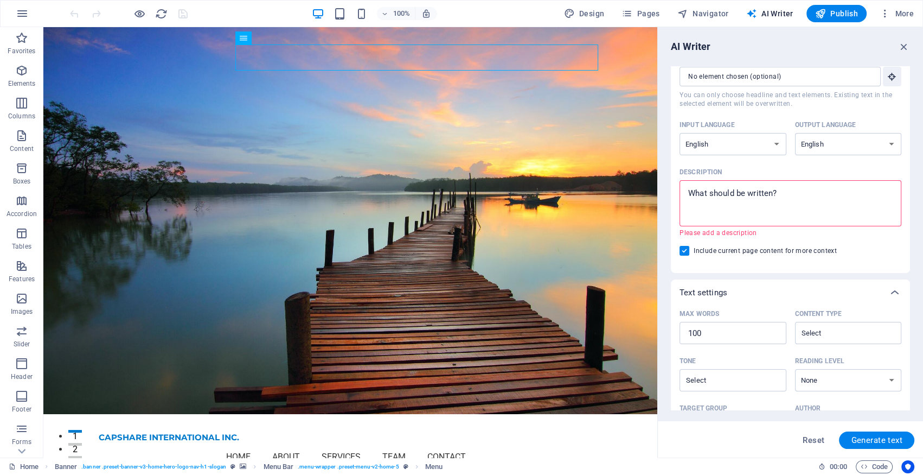
scroll to position [0, 0]
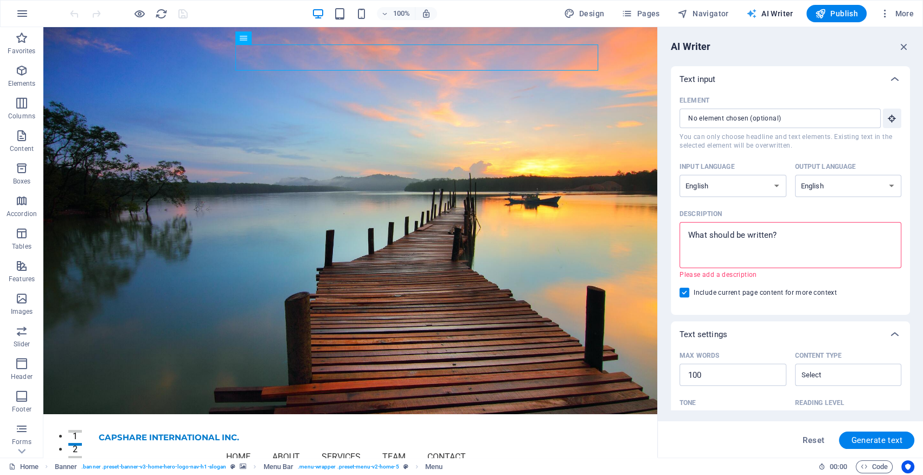
click at [757, 15] on icon "button" at bounding box center [751, 13] width 11 height 11
click at [764, 12] on span "AI Writer" at bounding box center [769, 13] width 47 height 11
click at [906, 41] on icon "button" at bounding box center [904, 47] width 12 height 12
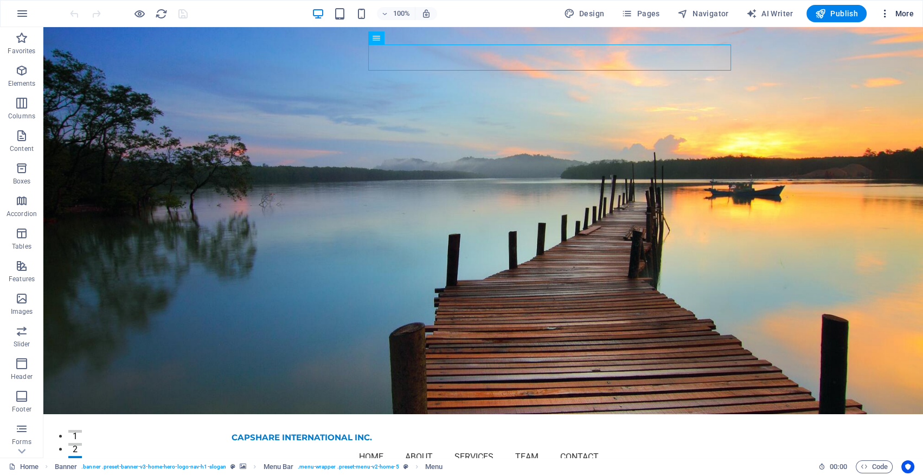
click at [905, 12] on span "More" at bounding box center [897, 13] width 34 height 11
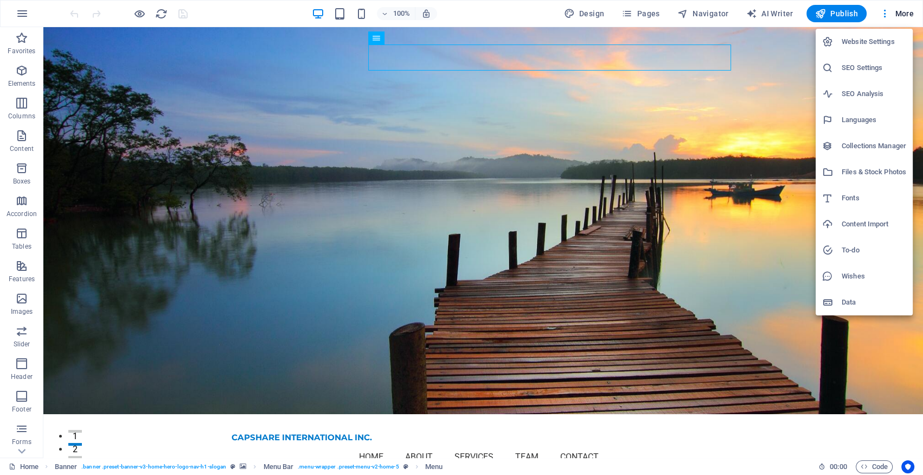
click at [484, 136] on div at bounding box center [461, 237] width 923 height 475
